Goal: Check status: Check status

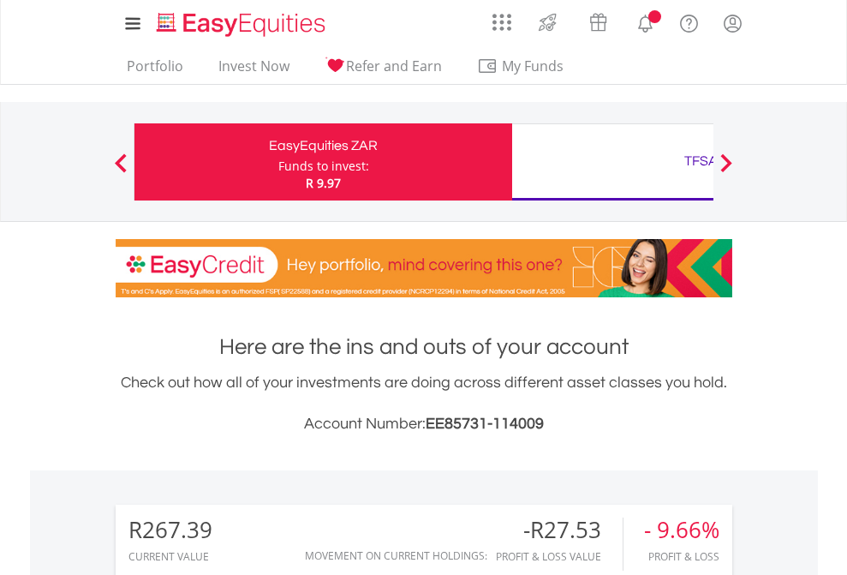
scroll to position [164, 269]
click at [278, 162] on div "Funds to invest:" at bounding box center [323, 166] width 91 height 17
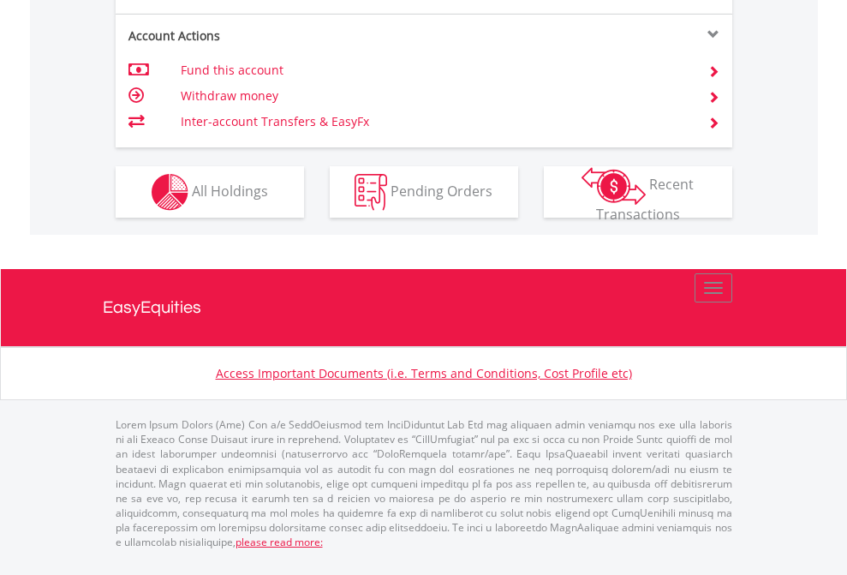
scroll to position [1677, 0]
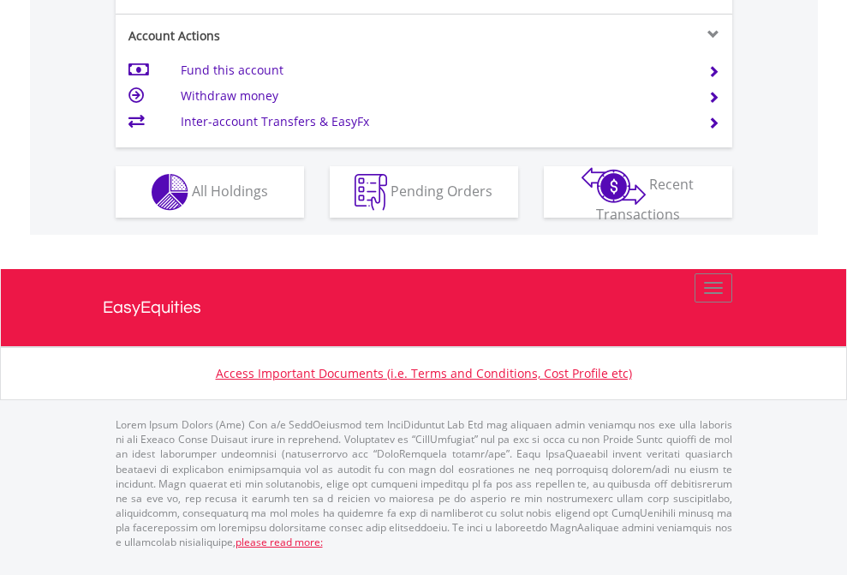
scroll to position [1677, 0]
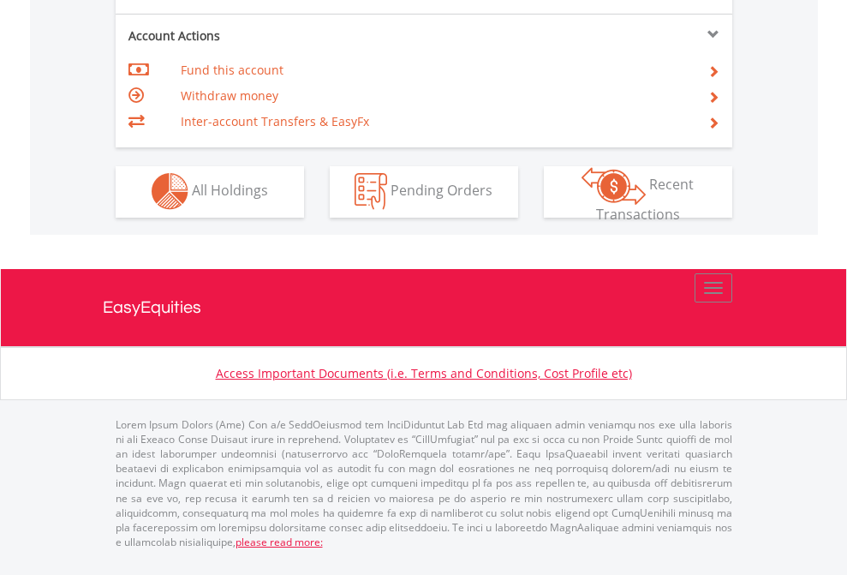
scroll to position [1602, 0]
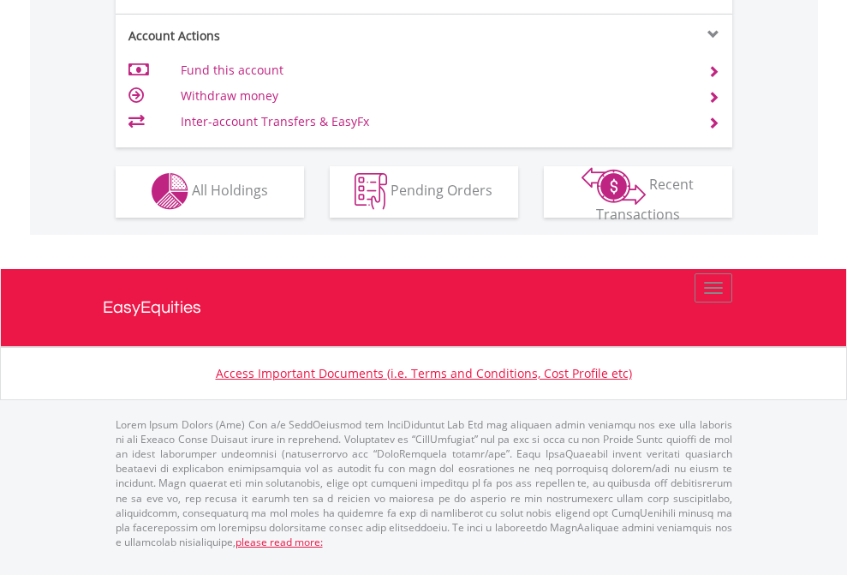
scroll to position [1602, 0]
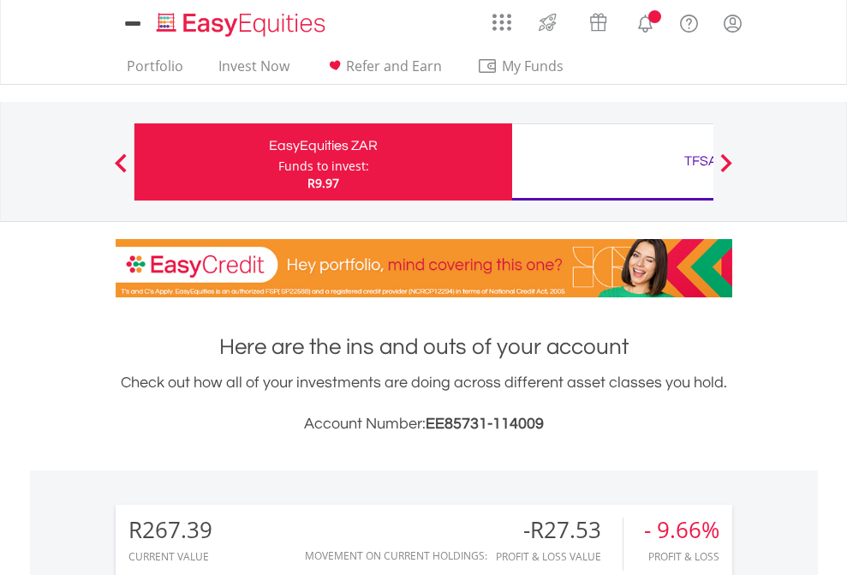
scroll to position [164, 269]
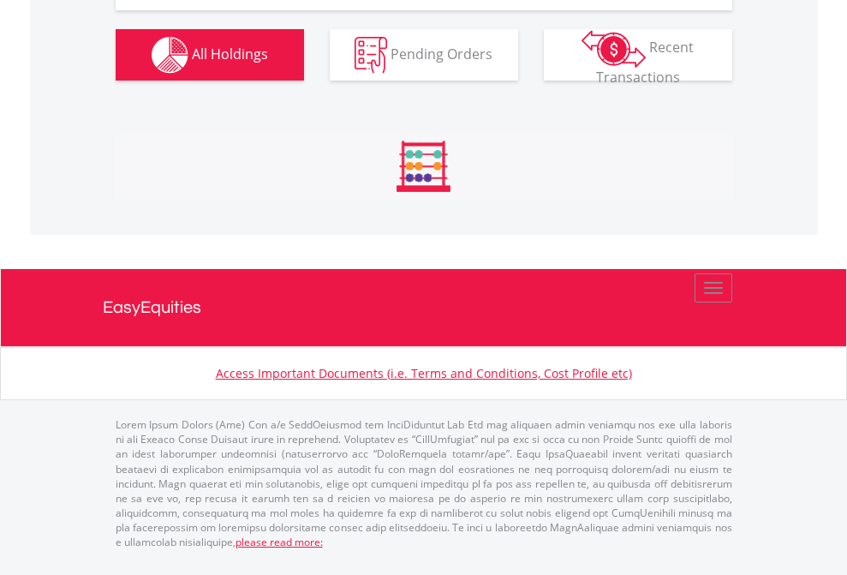
scroll to position [1974, 0]
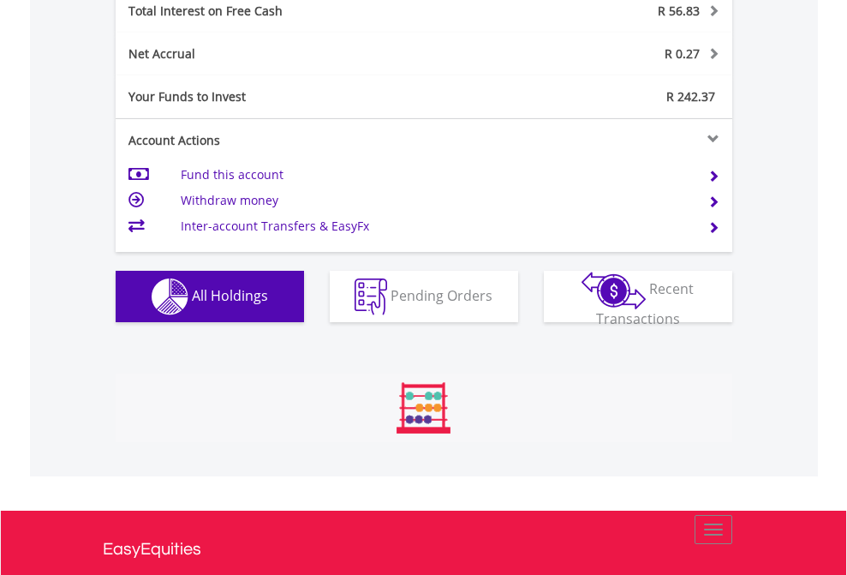
scroll to position [164, 269]
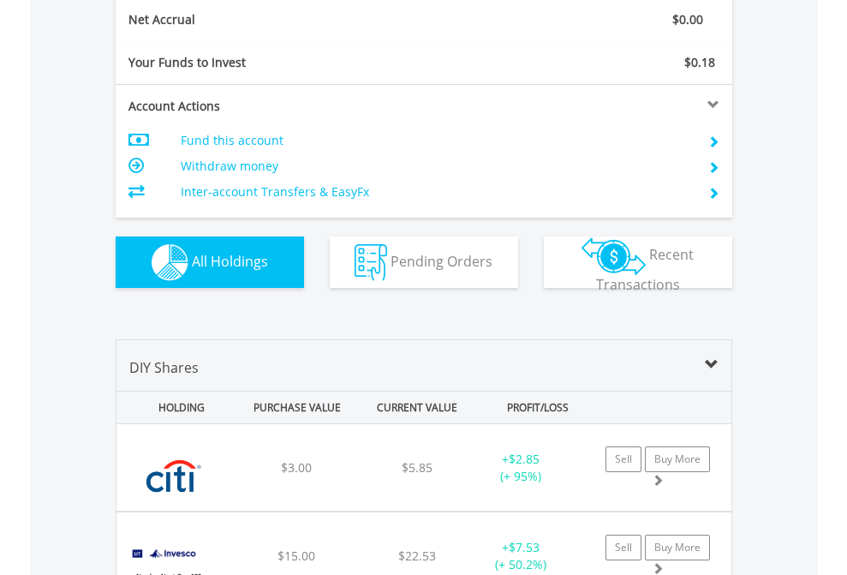
scroll to position [1940, 0]
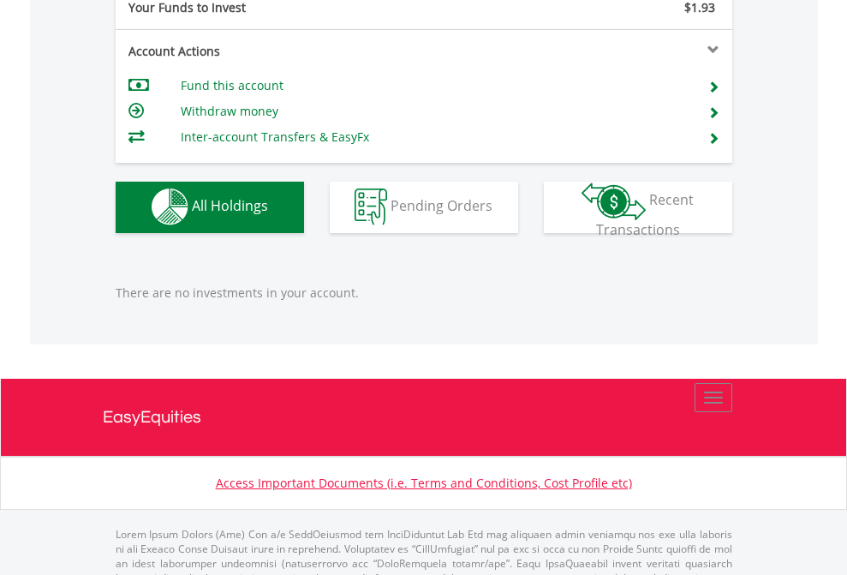
scroll to position [1696, 0]
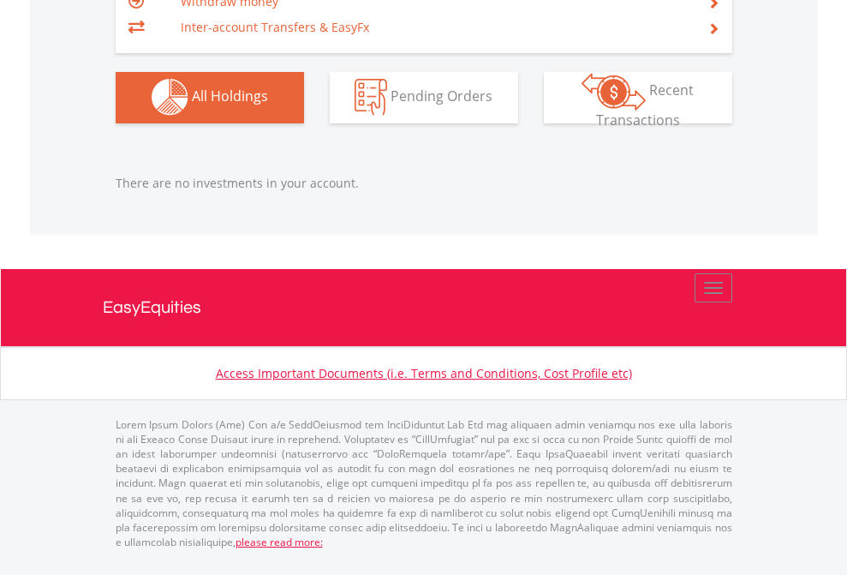
scroll to position [164, 269]
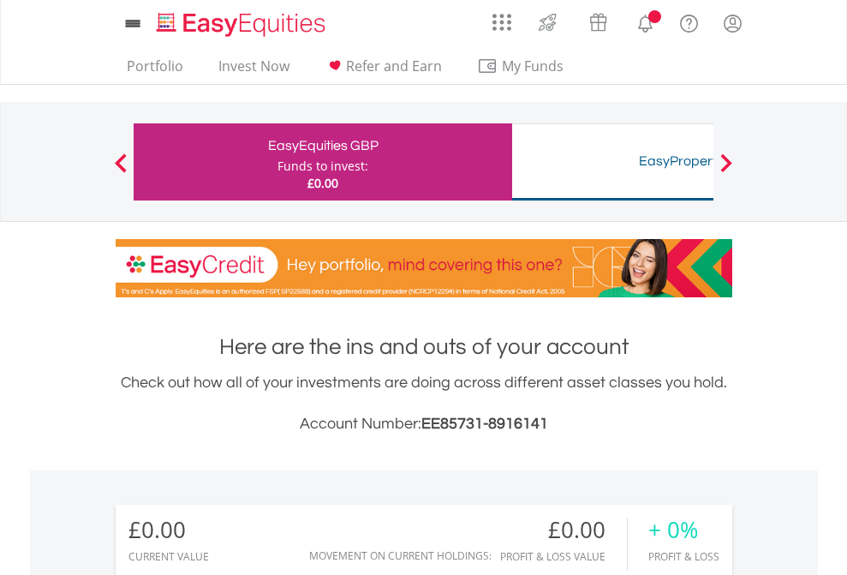
scroll to position [164, 269]
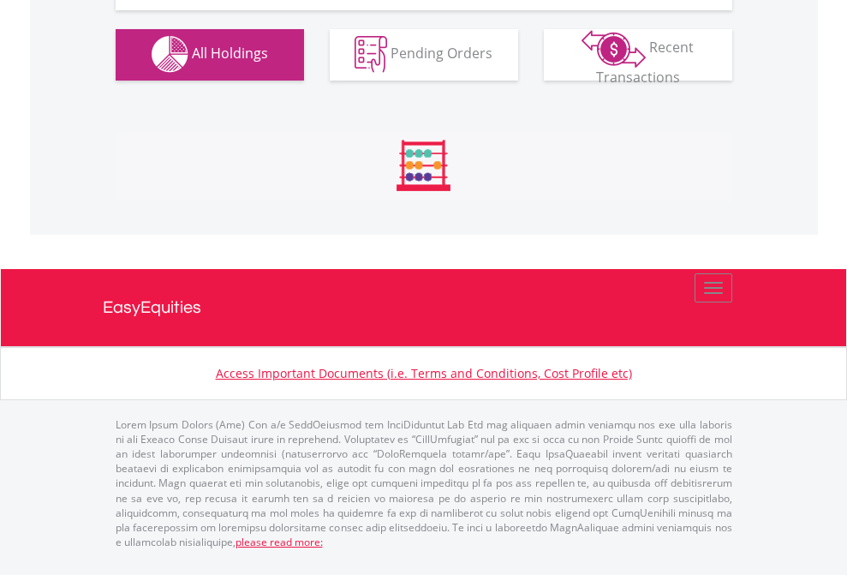
scroll to position [1696, 0]
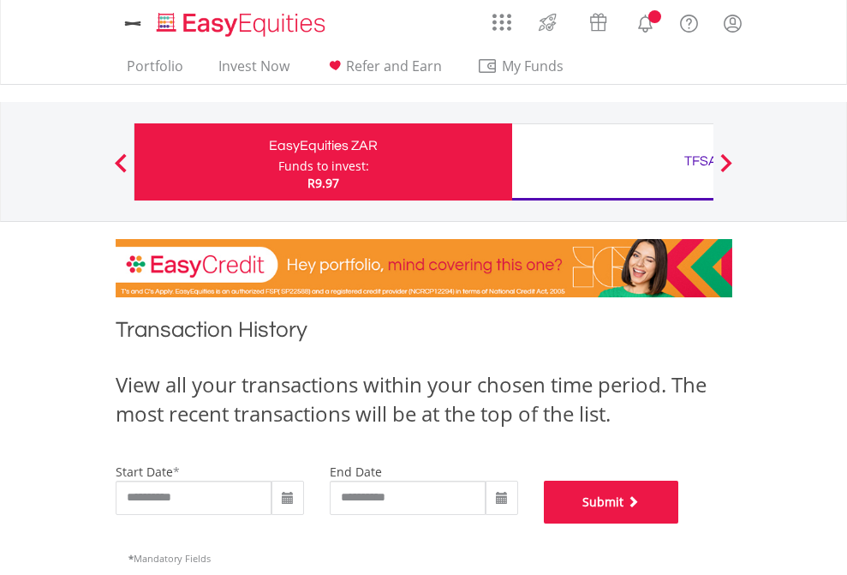
click at [679, 523] on button "Submit" at bounding box center [611, 502] width 135 height 43
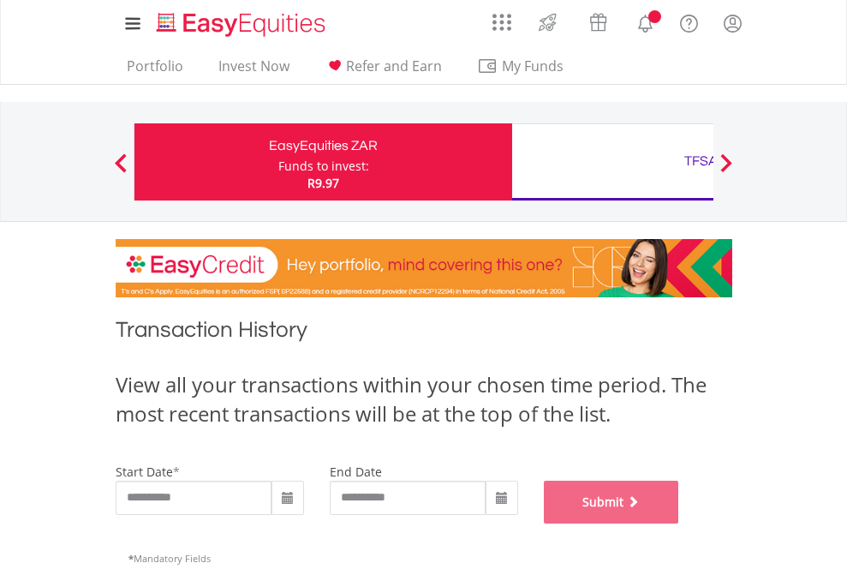
scroll to position [695, 0]
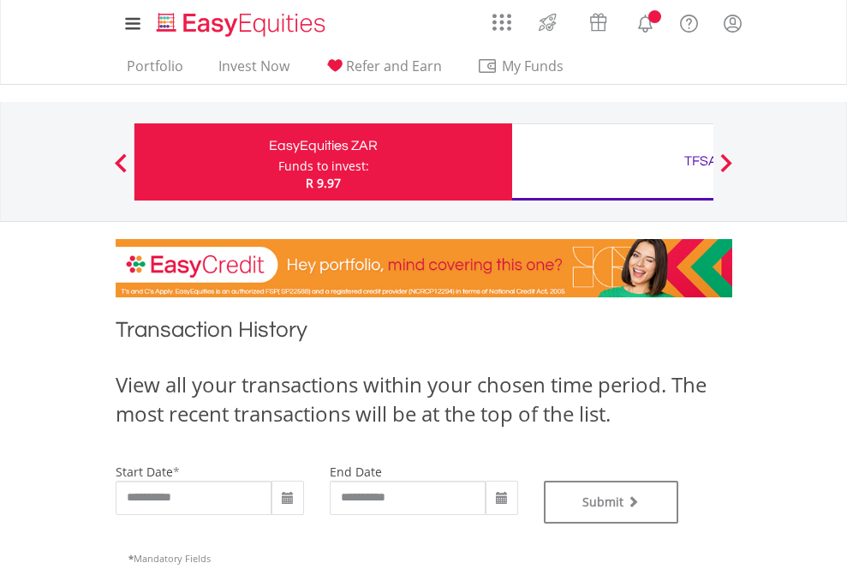
click at [613, 162] on div "TFSA" at bounding box center [701, 161] width 357 height 24
type input "**********"
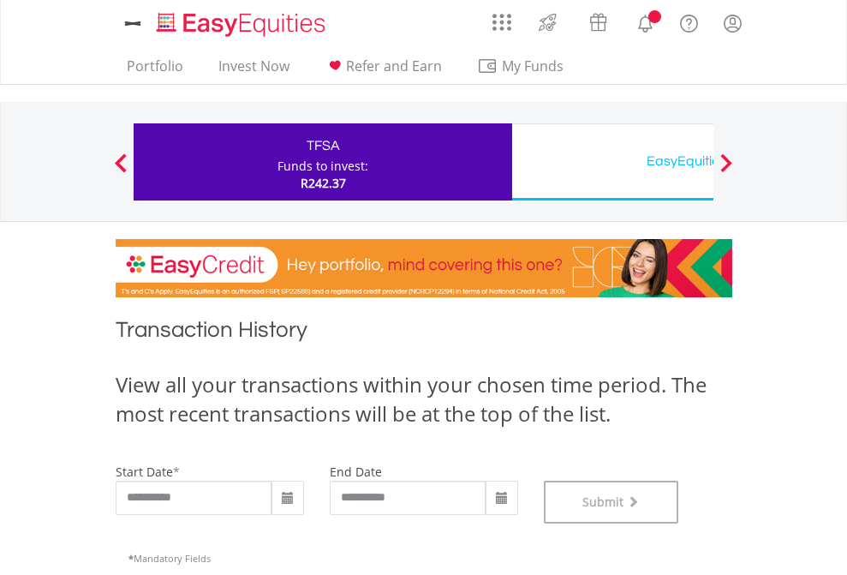
scroll to position [695, 0]
click at [613, 162] on div "EasyEquities USD" at bounding box center [701, 161] width 357 height 24
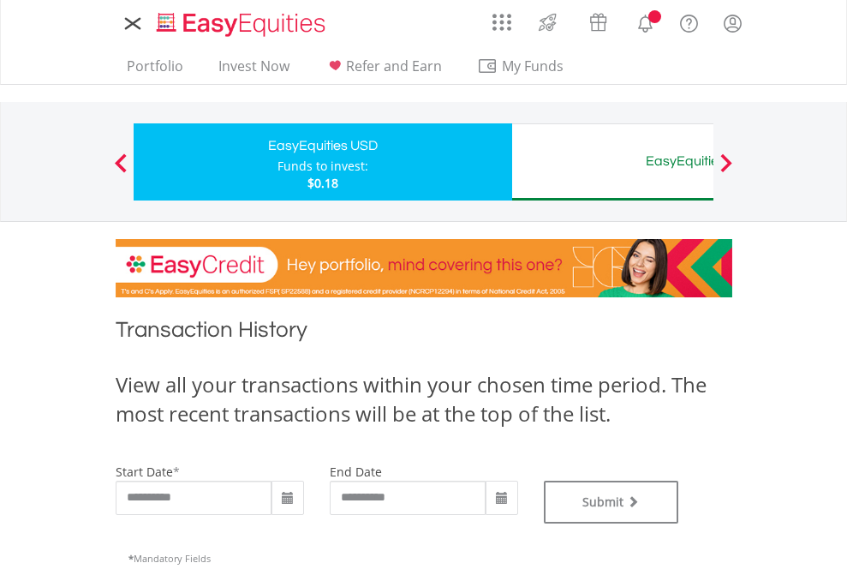
type input "**********"
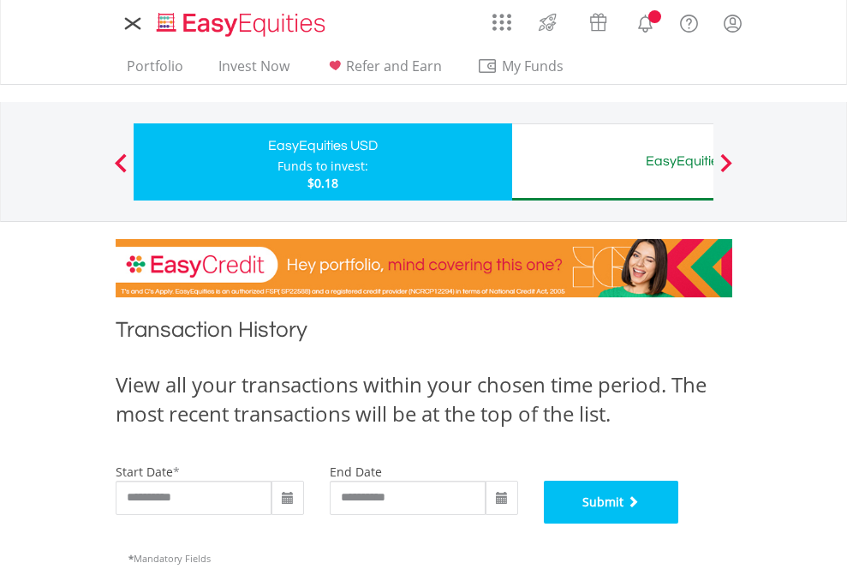
click at [679, 523] on button "Submit" at bounding box center [611, 502] width 135 height 43
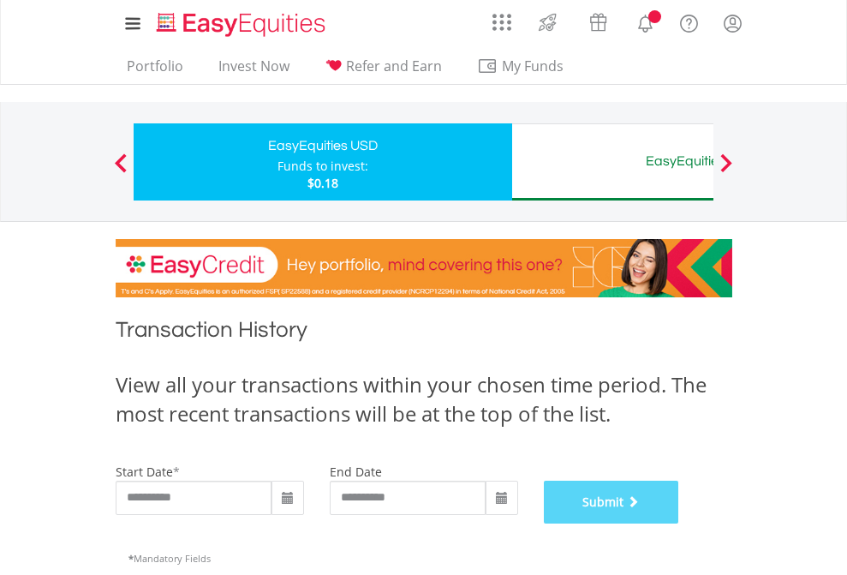
scroll to position [695, 0]
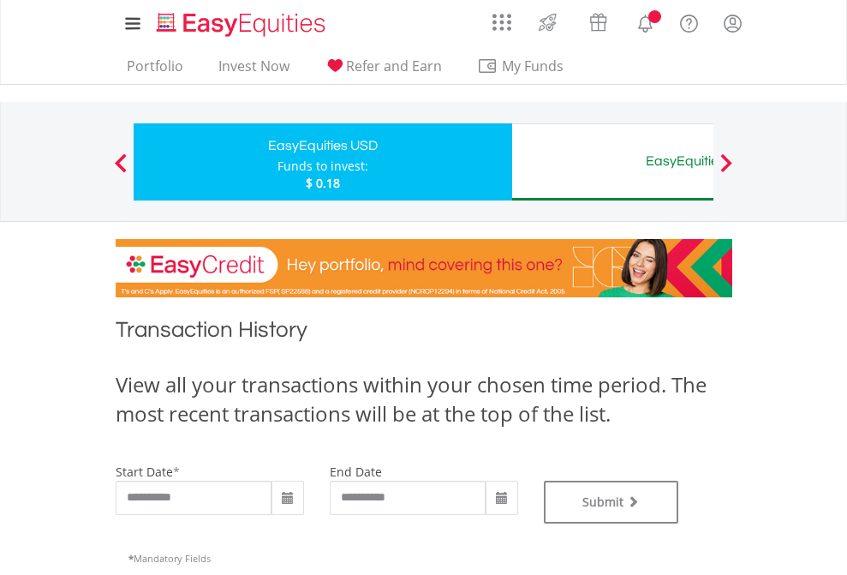
click at [613, 162] on div "EasyEquities AUD" at bounding box center [701, 161] width 357 height 24
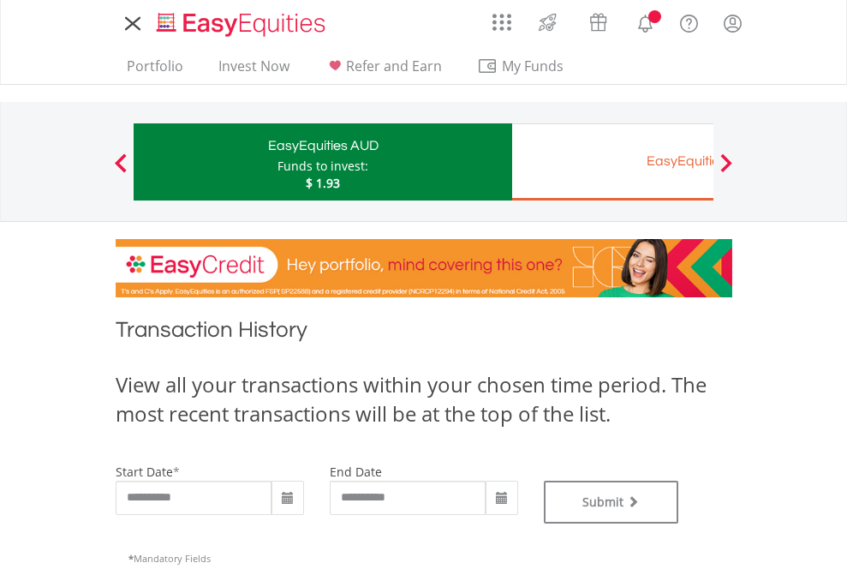
type input "**********"
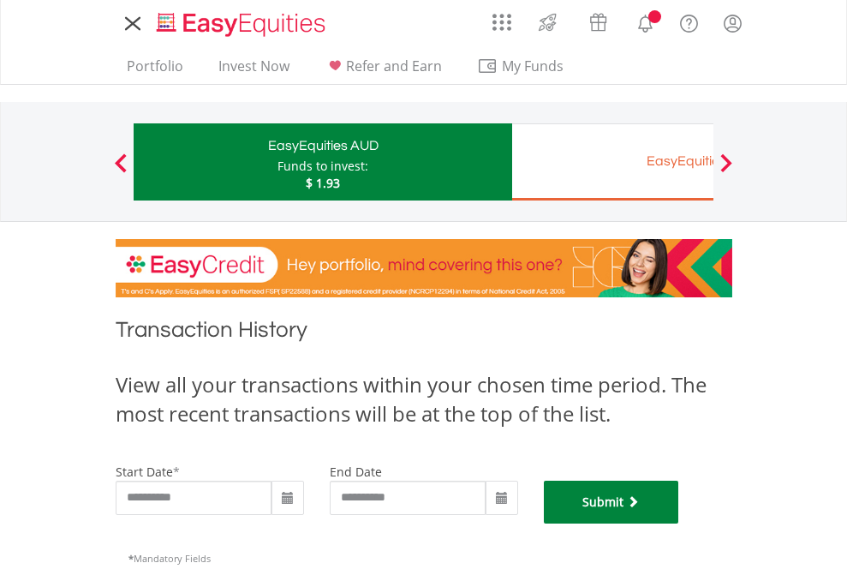
click at [679, 523] on button "Submit" at bounding box center [611, 502] width 135 height 43
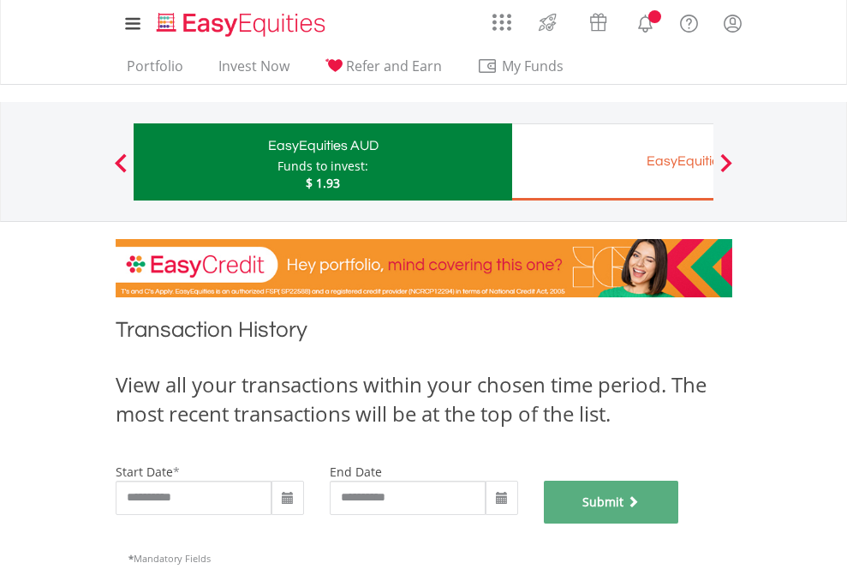
scroll to position [695, 0]
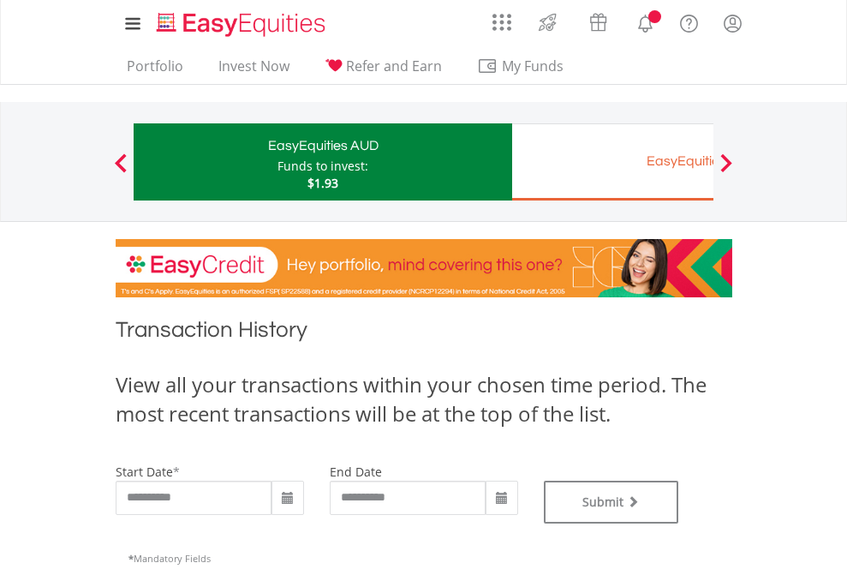
click at [613, 162] on div "EasyEquities EUR" at bounding box center [701, 161] width 357 height 24
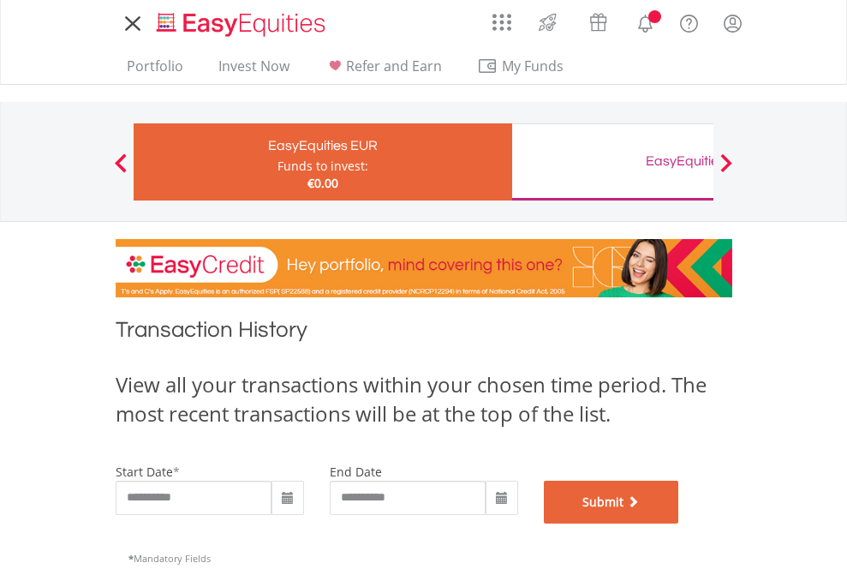
click at [679, 523] on button "Submit" at bounding box center [611, 502] width 135 height 43
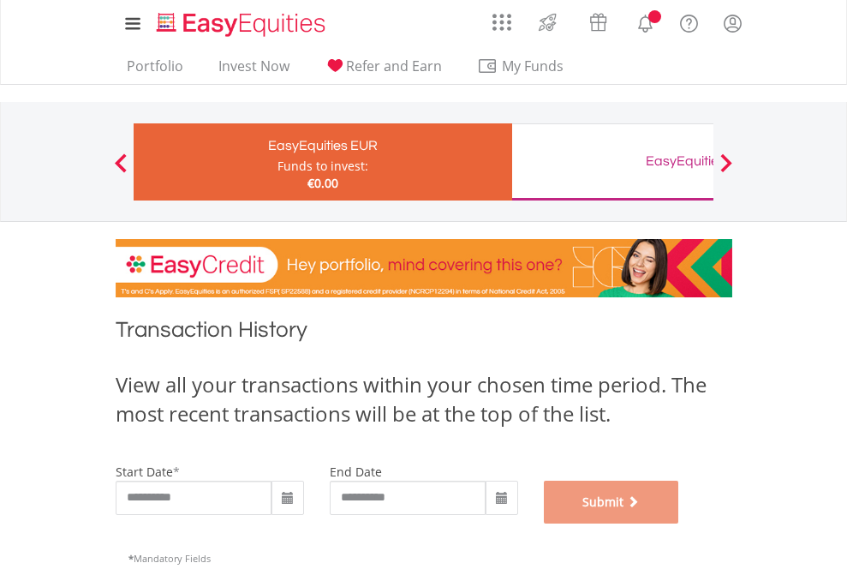
scroll to position [695, 0]
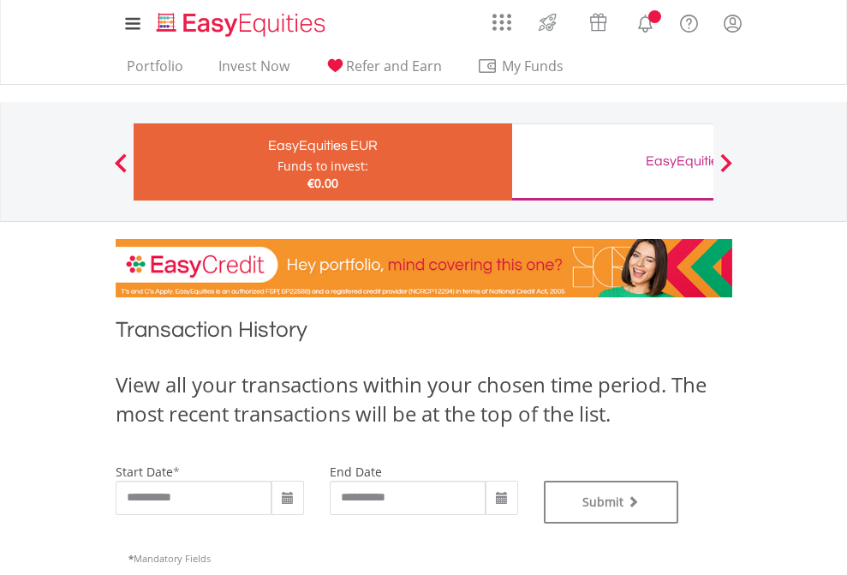
click at [613, 162] on div "EasyEquities GBP" at bounding box center [701, 161] width 357 height 24
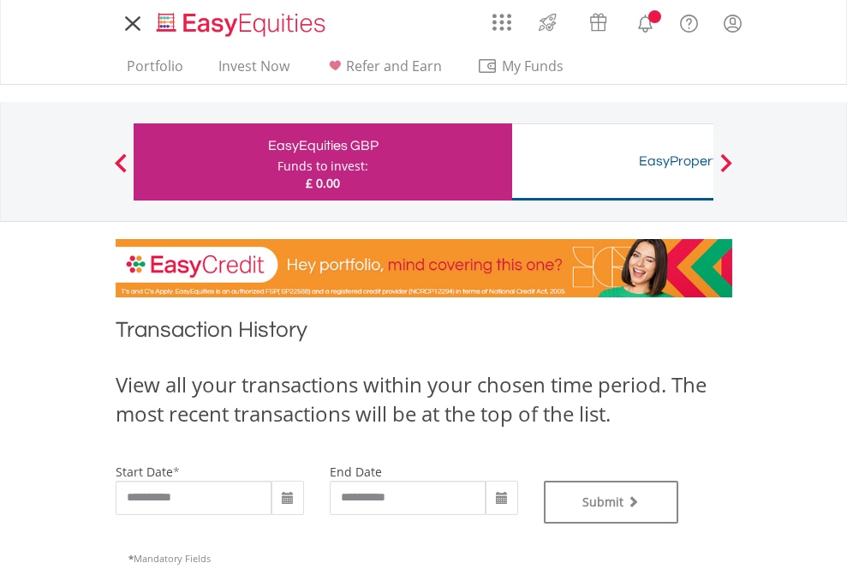
type input "**********"
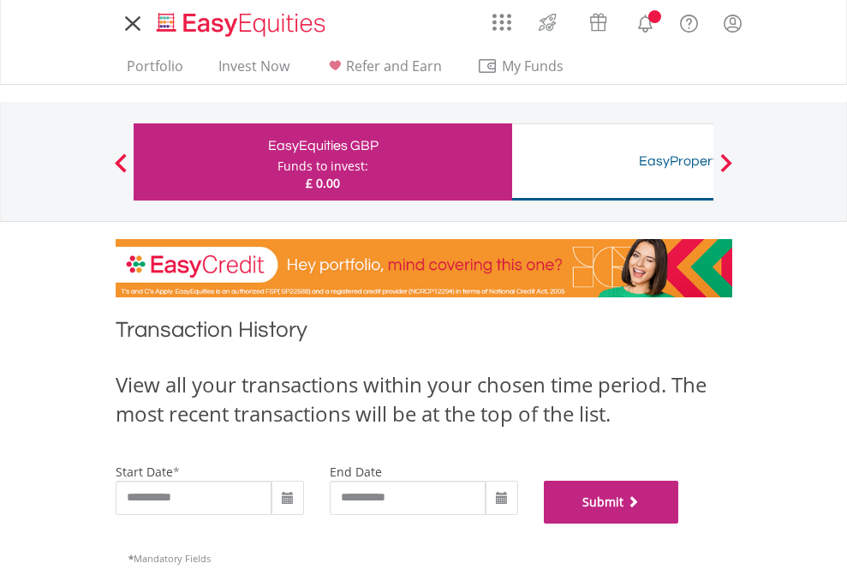
click at [679, 523] on button "Submit" at bounding box center [611, 502] width 135 height 43
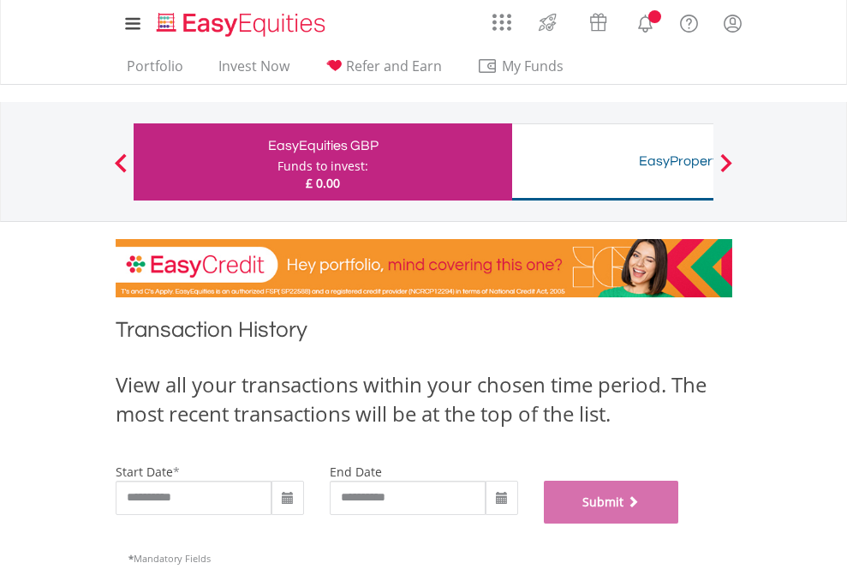
scroll to position [695, 0]
